Goal: Register for event/course

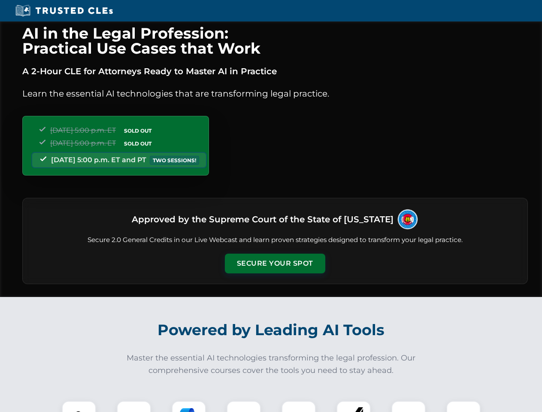
click at [274, 263] on button "Secure Your Spot" at bounding box center [275, 263] width 100 height 20
click at [79, 406] on img at bounding box center [78, 417] width 25 height 25
click at [134, 406] on div at bounding box center [134, 417] width 34 height 34
